Goal: Transaction & Acquisition: Download file/media

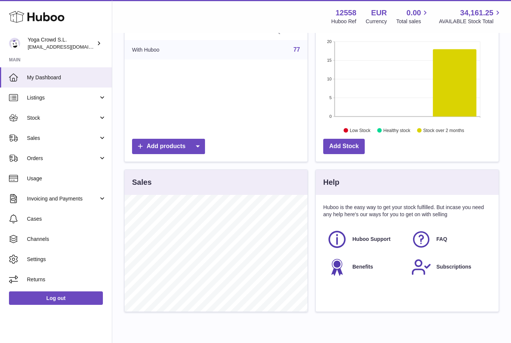
scroll to position [123, 0]
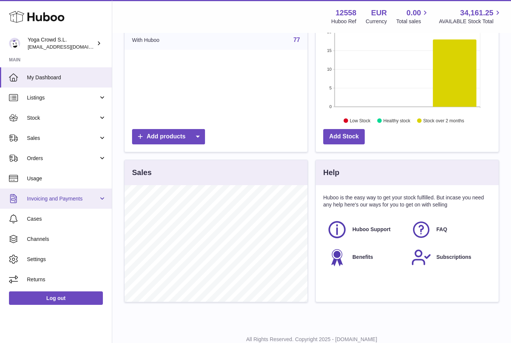
click at [84, 197] on span "Invoicing and Payments" at bounding box center [62, 198] width 71 height 7
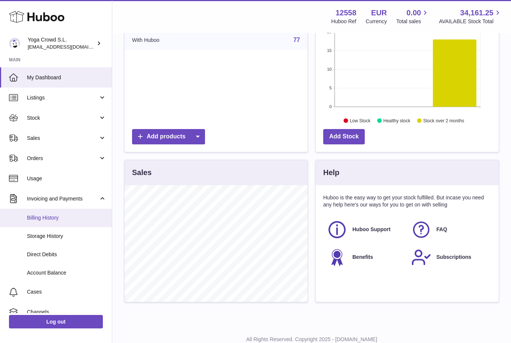
click at [51, 220] on span "Billing History" at bounding box center [66, 217] width 79 height 7
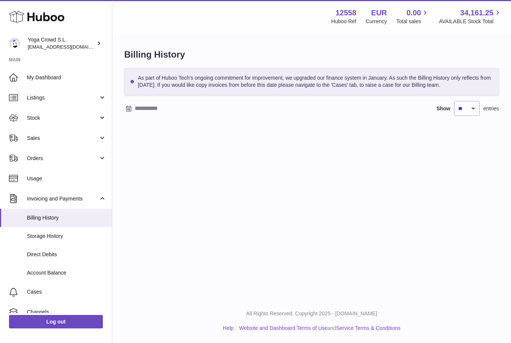
click at [131, 114] on div at bounding box center [187, 108] width 127 height 12
click at [135, 128] on icon "button" at bounding box center [131, 129] width 9 height 9
click at [132, 134] on icon "button" at bounding box center [131, 129] width 9 height 9
click at [133, 134] on button "button" at bounding box center [131, 129] width 15 height 18
click at [169, 163] on span "1" at bounding box center [165, 158] width 13 height 13
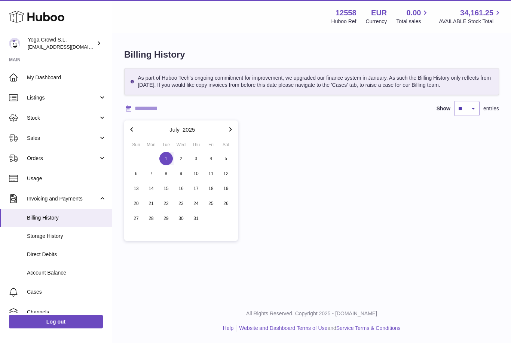
click at [232, 133] on icon "button" at bounding box center [230, 129] width 9 height 9
click at [234, 132] on icon "button" at bounding box center [230, 129] width 9 height 9
click at [166, 223] on span "30" at bounding box center [165, 218] width 13 height 13
type input "**********"
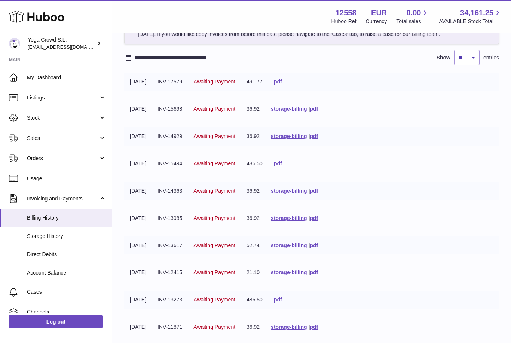
scroll to position [50, 0]
click at [282, 85] on link "pdf" at bounding box center [278, 82] width 8 height 6
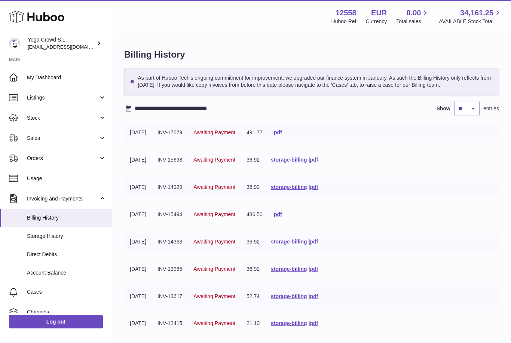
scroll to position [74, 0]
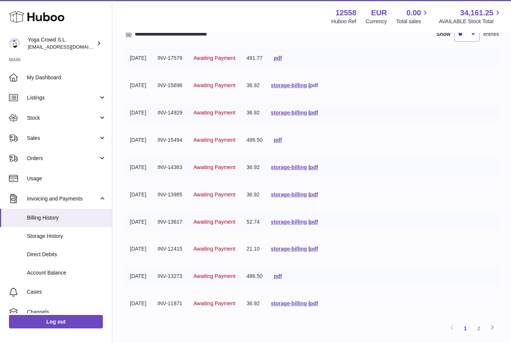
click at [318, 88] on link "pdf" at bounding box center [314, 85] width 8 height 6
click at [318, 116] on link "pdf" at bounding box center [314, 113] width 8 height 6
click at [282, 142] on link "pdf" at bounding box center [278, 140] width 8 height 6
click at [318, 170] on link "pdf" at bounding box center [314, 167] width 8 height 6
click at [318, 197] on link "pdf" at bounding box center [314, 194] width 8 height 6
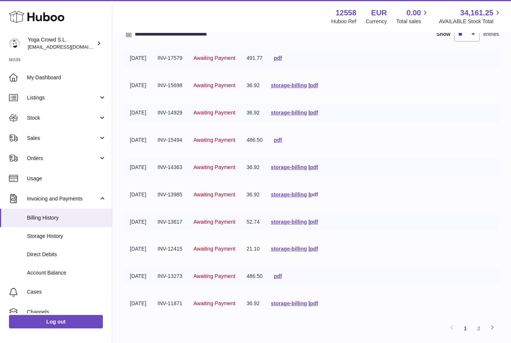
click at [318, 197] on link "pdf" at bounding box center [314, 194] width 8 height 6
click at [301, 225] on link "storage-billing" at bounding box center [289, 222] width 36 height 6
click at [318, 225] on link "pdf" at bounding box center [314, 222] width 8 height 6
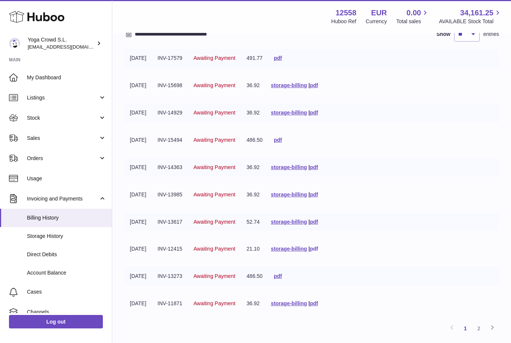
click at [318, 252] on link "pdf" at bounding box center [314, 249] width 8 height 6
click at [282, 279] on link "pdf" at bounding box center [278, 276] width 8 height 6
click at [318, 306] on link "pdf" at bounding box center [314, 303] width 8 height 6
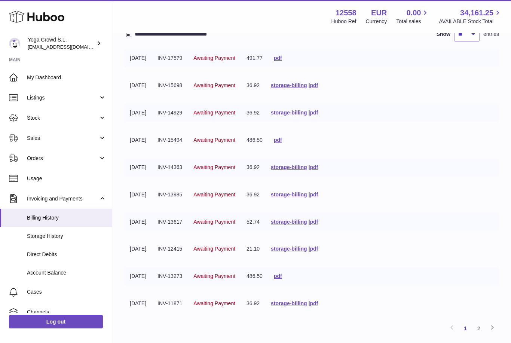
click at [324, 301] on td "storage-billing | pdf" at bounding box center [294, 303] width 58 height 18
click at [318, 306] on link "pdf" at bounding box center [314, 303] width 8 height 6
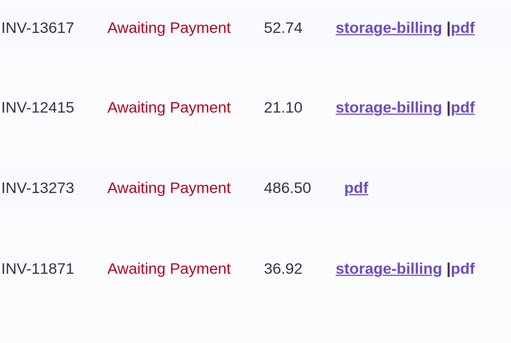
click at [310, 300] on link "pdf" at bounding box center [314, 303] width 8 height 6
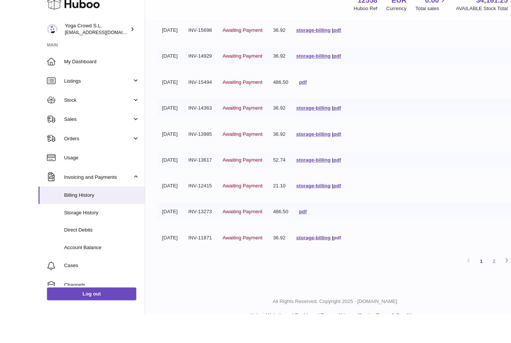
scroll to position [133, 0]
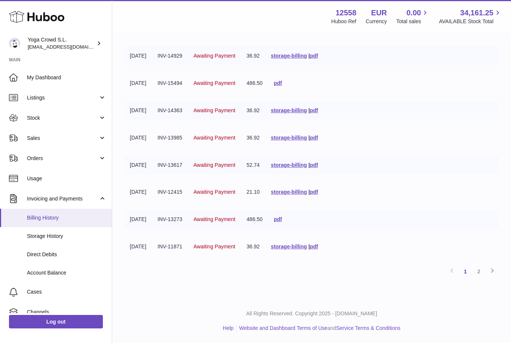
click at [67, 214] on span "Billing History" at bounding box center [66, 217] width 79 height 7
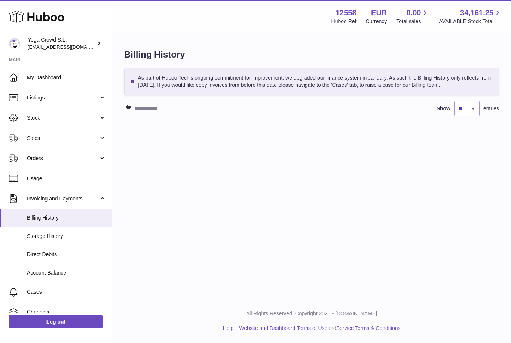
click at [154, 114] on input "text" at bounding box center [193, 108] width 117 height 12
click at [134, 131] on icon "button" at bounding box center [131, 129] width 9 height 9
click at [135, 134] on button "button" at bounding box center [131, 129] width 15 height 18
click at [137, 133] on button "button" at bounding box center [131, 129] width 15 height 18
click at [169, 157] on span "1" at bounding box center [165, 158] width 13 height 13
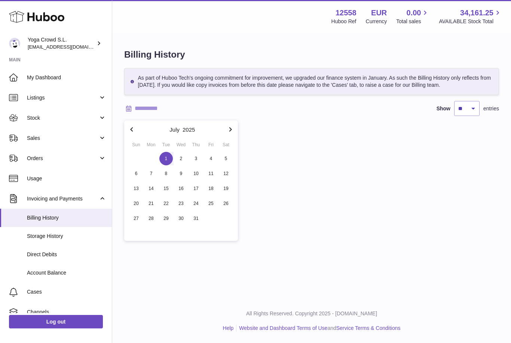
click at [229, 133] on icon "button" at bounding box center [230, 129] width 9 height 9
click at [226, 135] on button "button" at bounding box center [230, 129] width 15 height 18
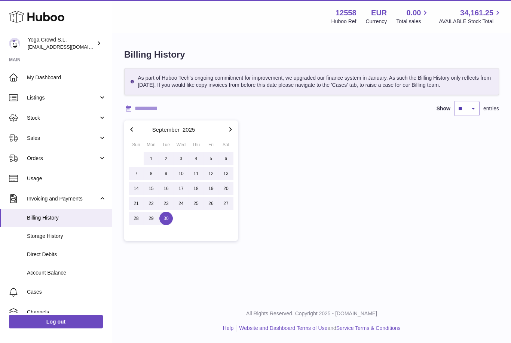
click at [168, 225] on span "30" at bounding box center [165, 218] width 13 height 13
type input "**********"
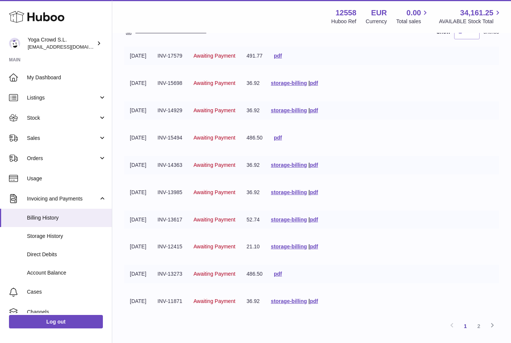
scroll to position [109, 0]
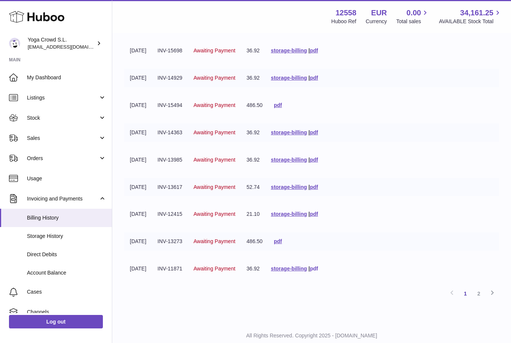
click at [318, 272] on link "pdf" at bounding box center [314, 269] width 8 height 6
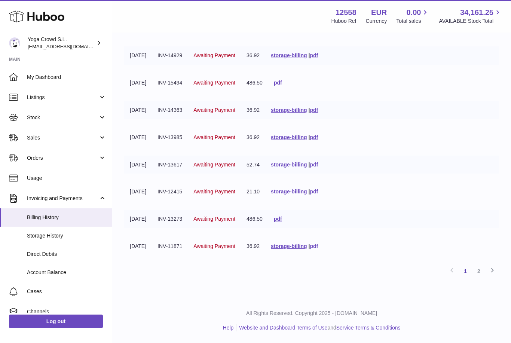
scroll to position [133, 0]
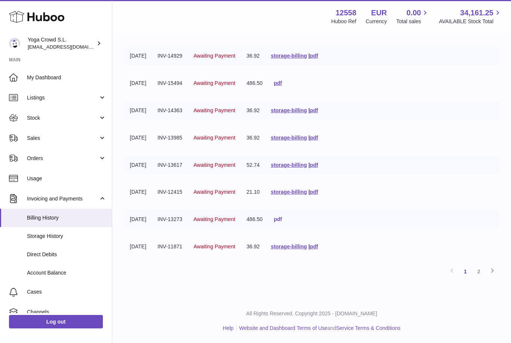
click at [282, 218] on link "pdf" at bounding box center [278, 219] width 8 height 6
click at [318, 245] on link "pdf" at bounding box center [314, 246] width 8 height 6
click at [282, 218] on link "pdf" at bounding box center [278, 219] width 8 height 6
click at [318, 165] on link "pdf" at bounding box center [314, 165] width 8 height 6
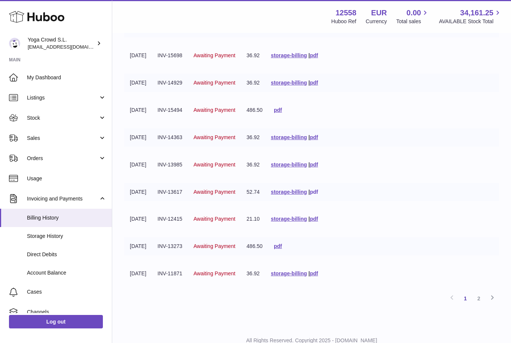
scroll to position [109, 0]
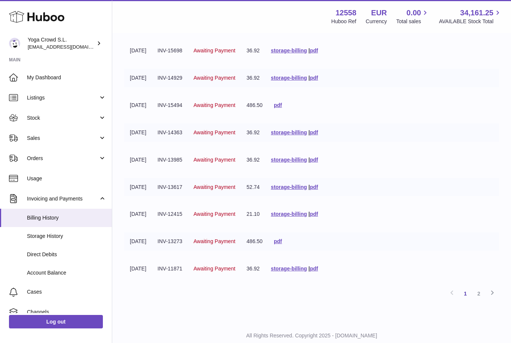
click at [324, 53] on td "storage-billing | pdf" at bounding box center [294, 51] width 58 height 18
click at [318, 53] on link "pdf" at bounding box center [314, 50] width 8 height 6
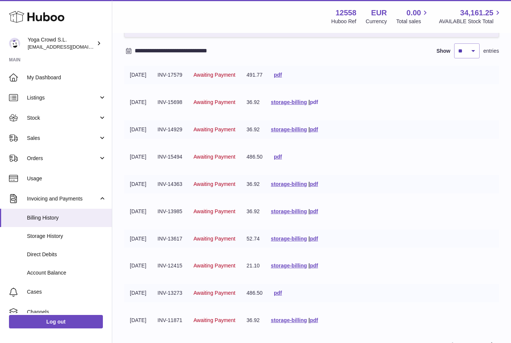
scroll to position [59, 0]
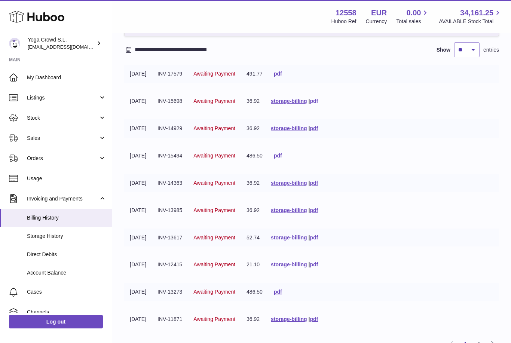
click at [318, 104] on link "pdf" at bounding box center [314, 101] width 8 height 6
click at [322, 317] on td "storage-billing | pdf" at bounding box center [294, 319] width 58 height 18
click at [318, 322] on link "pdf" at bounding box center [314, 319] width 8 height 6
click at [286, 300] on td "pdf" at bounding box center [277, 292] width 19 height 18
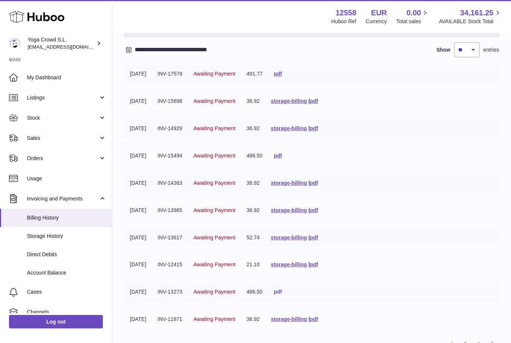
click at [282, 295] on link "pdf" at bounding box center [278, 292] width 8 height 6
click at [318, 267] on link "pdf" at bounding box center [314, 264] width 8 height 6
click at [318, 266] on link "pdf" at bounding box center [314, 264] width 8 height 6
click at [318, 213] on link "pdf" at bounding box center [314, 210] width 8 height 6
click at [318, 186] on link "pdf" at bounding box center [314, 183] width 8 height 6
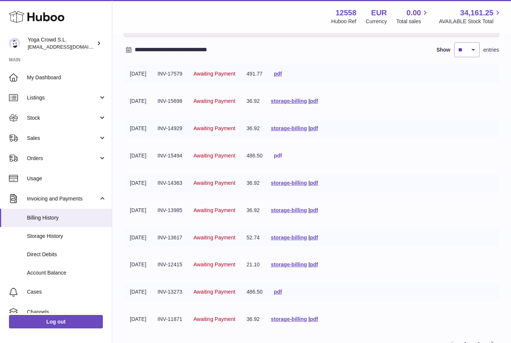
click at [282, 159] on link "pdf" at bounding box center [278, 156] width 8 height 6
click at [318, 131] on link "pdf" at bounding box center [314, 128] width 8 height 6
click at [282, 77] on link "pdf" at bounding box center [278, 74] width 8 height 6
click at [318, 104] on link "pdf" at bounding box center [314, 101] width 8 height 6
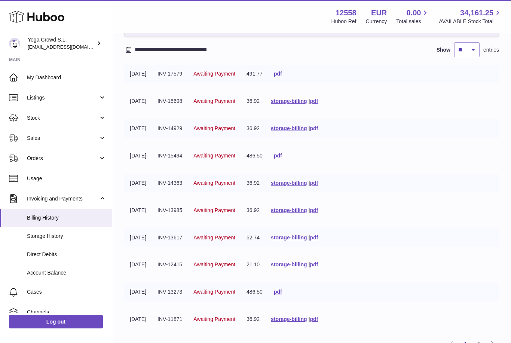
click at [318, 131] on link "pdf" at bounding box center [314, 128] width 8 height 6
click at [282, 159] on link "pdf" at bounding box center [278, 156] width 8 height 6
click at [318, 186] on link "pdf" at bounding box center [314, 183] width 8 height 6
click at [318, 213] on link "pdf" at bounding box center [314, 210] width 8 height 6
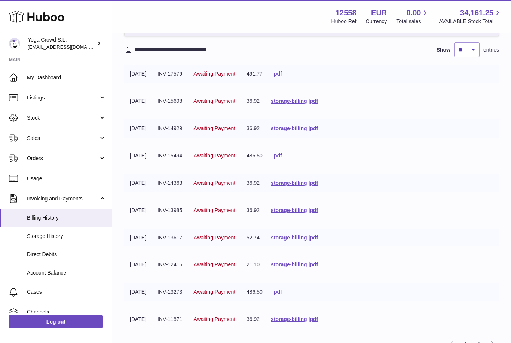
click at [318, 238] on link "pdf" at bounding box center [314, 238] width 8 height 6
click at [318, 240] on link "pdf" at bounding box center [314, 238] width 8 height 6
click at [318, 267] on link "pdf" at bounding box center [314, 264] width 8 height 6
click at [282, 295] on link "pdf" at bounding box center [278, 292] width 8 height 6
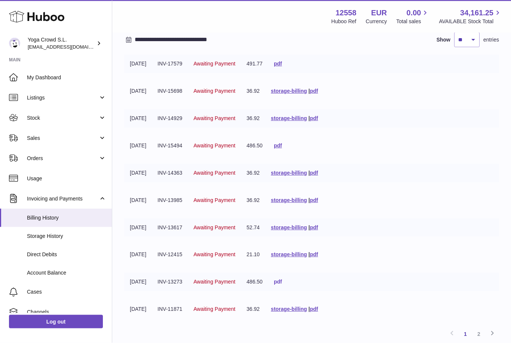
scroll to position [109, 0]
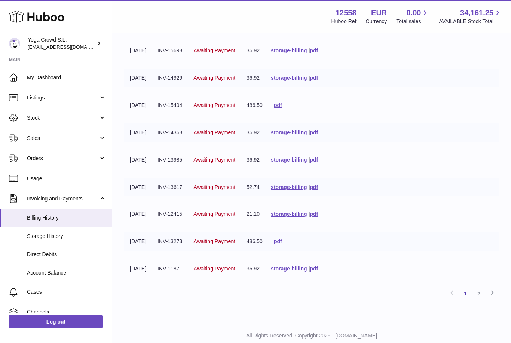
click at [324, 269] on td "storage-billing | pdf" at bounding box center [294, 269] width 58 height 18
click at [324, 278] on td "storage-billing | pdf" at bounding box center [294, 269] width 58 height 18
click at [318, 272] on link "pdf" at bounding box center [314, 269] width 8 height 6
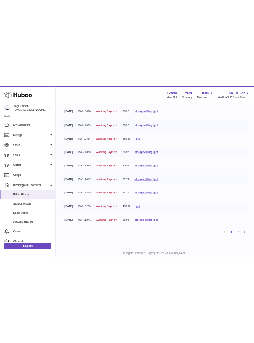
scroll to position [0, 0]
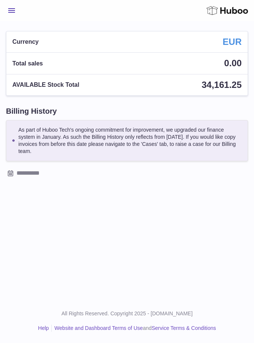
click at [40, 174] on input "text" at bounding box center [131, 173] width 231 height 12
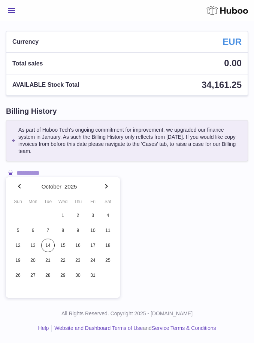
click at [19, 186] on icon "button" at bounding box center [19, 186] width 9 height 9
click at [19, 191] on button "button" at bounding box center [15, 186] width 18 height 18
click at [21, 189] on icon "button" at bounding box center [19, 186] width 9 height 9
click at [48, 212] on span "1" at bounding box center [47, 215] width 13 height 13
click at [105, 189] on icon "button" at bounding box center [106, 186] width 9 height 9
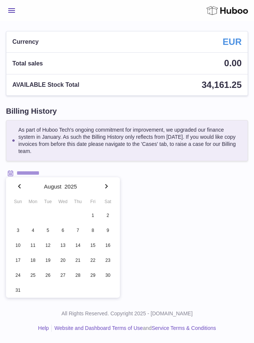
click at [101, 195] on div "Sun Mon Tue Wed Thu Fri Sat" at bounding box center [62, 201] width 105 height 13
click at [104, 189] on icon "button" at bounding box center [106, 186] width 9 height 9
click at [47, 275] on span "30" at bounding box center [47, 275] width 13 height 13
type input "**********"
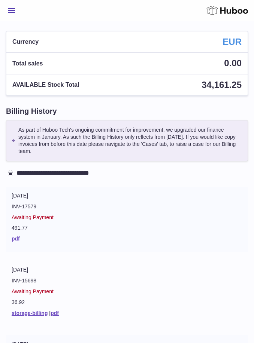
click at [15, 239] on link "pdf" at bounding box center [16, 239] width 8 height 6
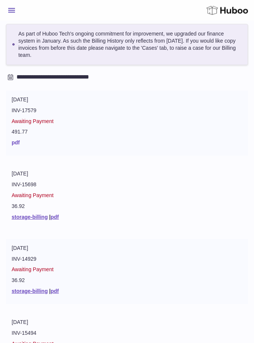
scroll to position [96, 0]
click at [58, 214] on link "pdf" at bounding box center [54, 217] width 8 height 6
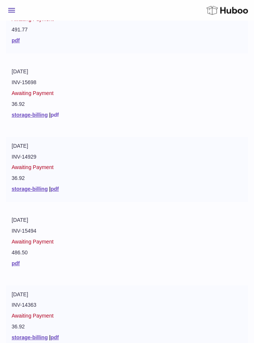
scroll to position [198, 0]
click at [56, 186] on link "pdf" at bounding box center [54, 189] width 8 height 6
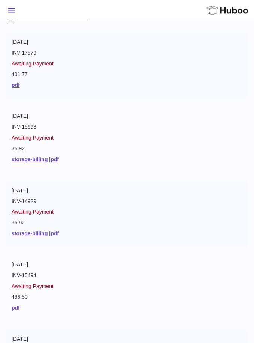
scroll to position [154, 0]
click at [19, 305] on link "pdf" at bounding box center [16, 308] width 8 height 6
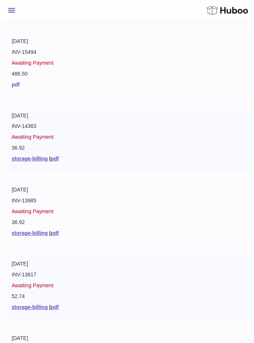
scroll to position [377, 0]
click at [38, 208] on td "Awaiting Payment" at bounding box center [127, 213] width 230 height 11
click at [25, 197] on td "INV-13985" at bounding box center [127, 202] width 230 height 11
click at [57, 230] on link "pdf" at bounding box center [54, 233] width 8 height 6
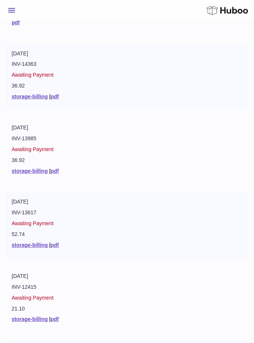
scroll to position [438, 0]
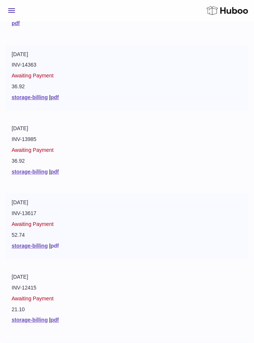
click at [56, 243] on link "pdf" at bounding box center [54, 246] width 8 height 6
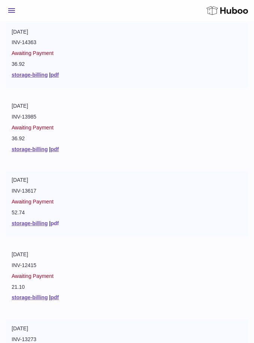
scroll to position [462, 0]
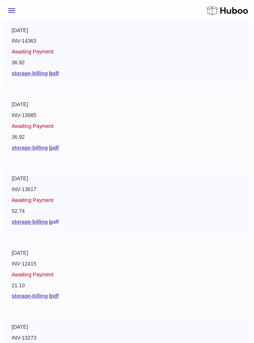
click at [57, 219] on link "pdf" at bounding box center [54, 222] width 8 height 6
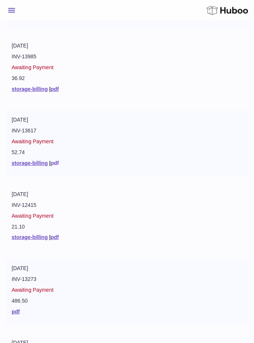
scroll to position [521, 0]
click at [59, 234] on link "pdf" at bounding box center [54, 237] width 8 height 6
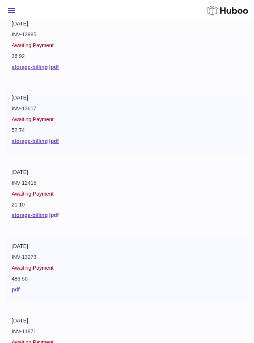
scroll to position [545, 0]
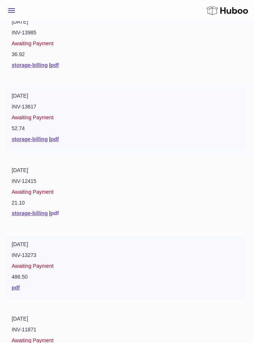
click at [59, 210] on link "pdf" at bounding box center [54, 213] width 8 height 6
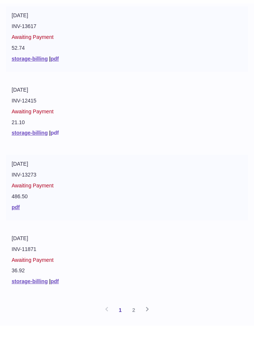
scroll to position [617, 0]
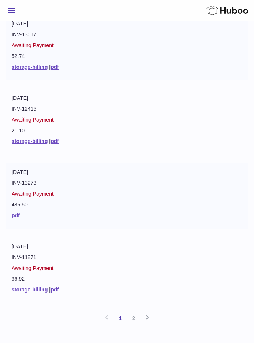
click at [19, 212] on link "pdf" at bounding box center [16, 215] width 8 height 6
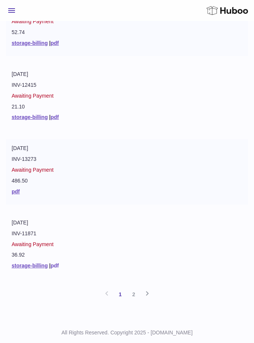
click at [56, 263] on link "pdf" at bounding box center [54, 266] width 8 height 6
click at [139, 288] on link "2" at bounding box center [133, 294] width 13 height 13
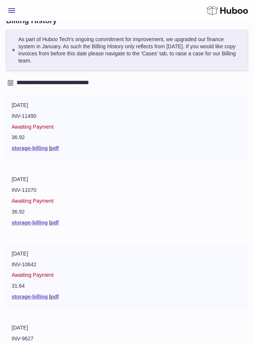
scroll to position [90, 0]
click at [55, 147] on link "pdf" at bounding box center [54, 148] width 8 height 6
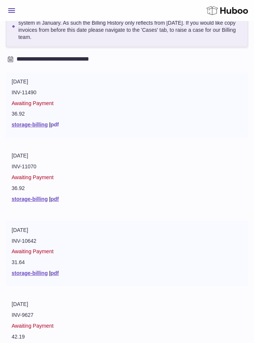
scroll to position [114, 0]
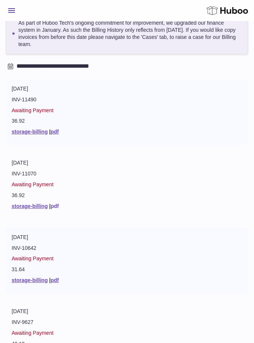
click at [59, 203] on link "pdf" at bounding box center [54, 206] width 8 height 6
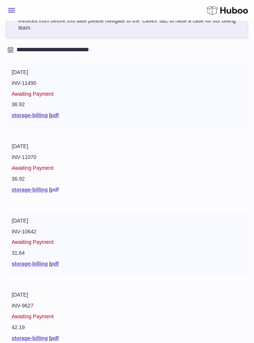
scroll to position [120, 0]
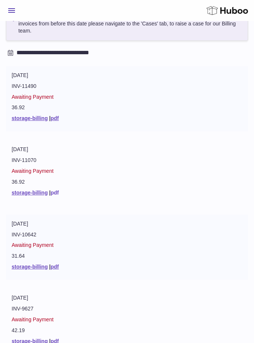
click at [59, 190] on link "pdf" at bounding box center [54, 193] width 8 height 6
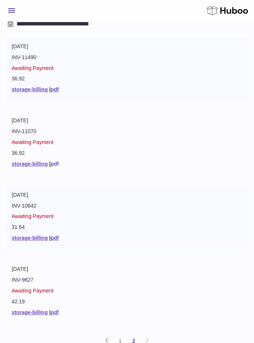
scroll to position [182, 0]
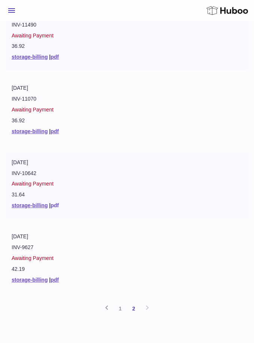
click at [58, 202] on link "pdf" at bounding box center [54, 205] width 8 height 6
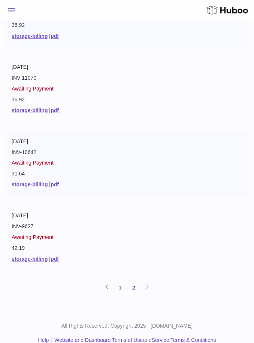
scroll to position [206, 0]
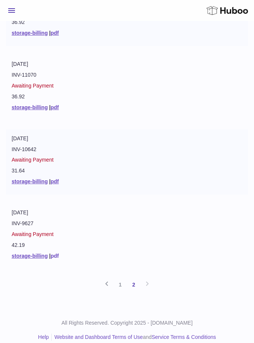
click at [58, 253] on link "pdf" at bounding box center [54, 256] width 8 height 6
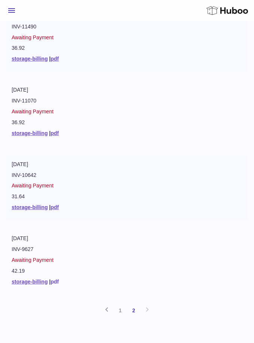
scroll to position [182, 0]
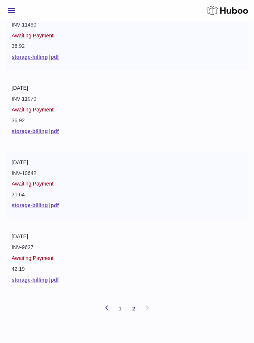
click at [110, 303] on icon at bounding box center [106, 307] width 9 height 9
